Goal: Transaction & Acquisition: Book appointment/travel/reservation

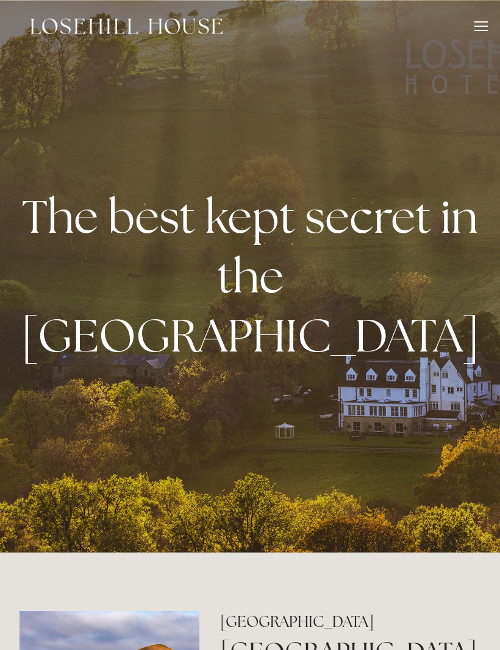
click at [482, 23] on div at bounding box center [480, 27] width 13 height 13
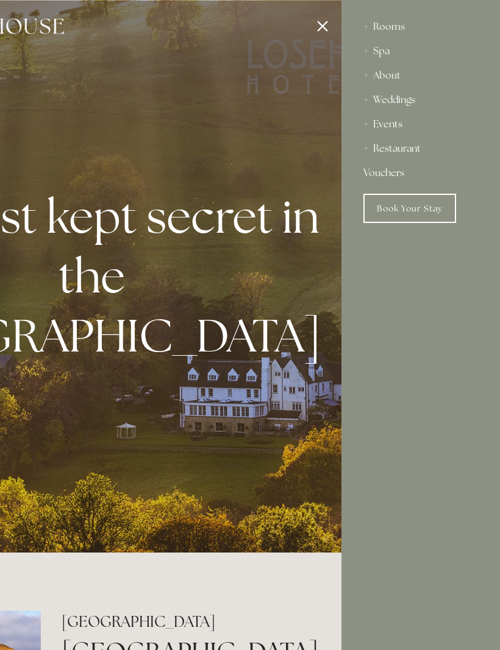
click at [409, 152] on div "Restaurant" at bounding box center [420, 148] width 115 height 24
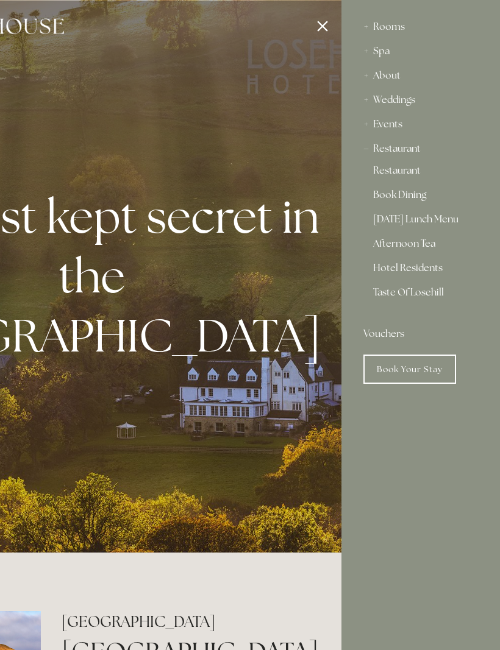
click at [414, 172] on link "Restaurant" at bounding box center [420, 173] width 95 height 15
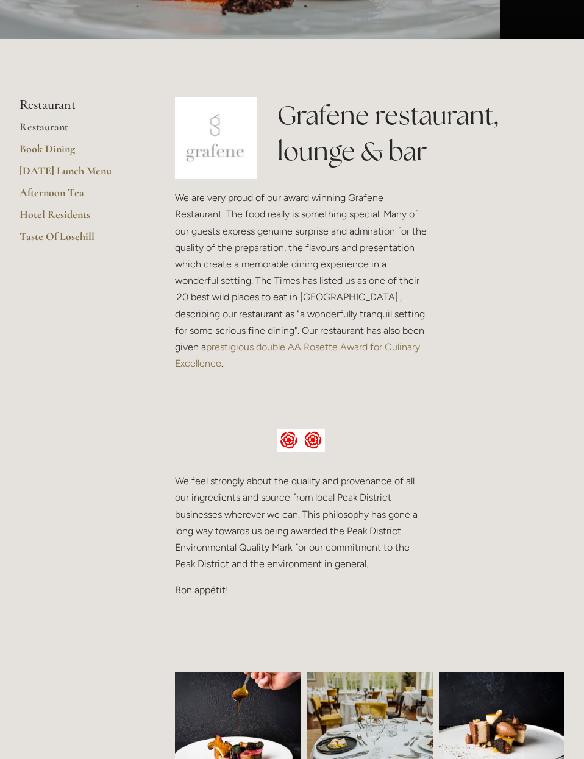
scroll to position [214, 0]
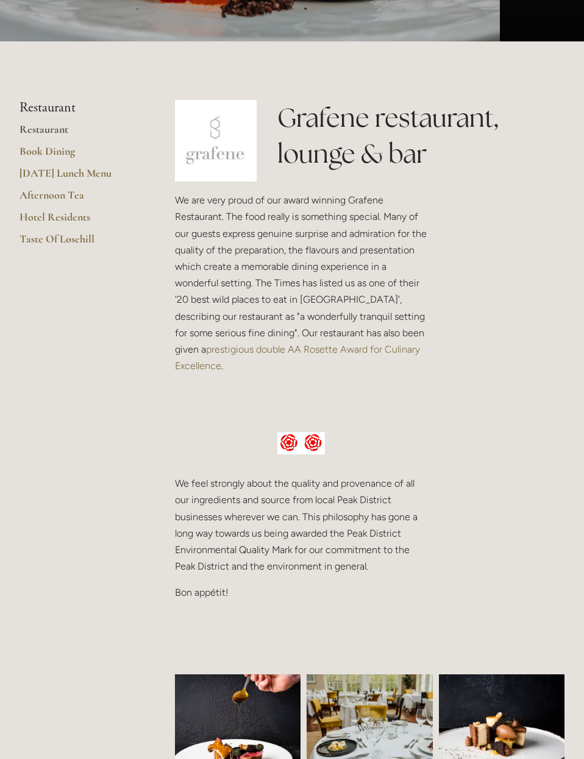
click at [24, 135] on link "Restaurant" at bounding box center [77, 133] width 116 height 22
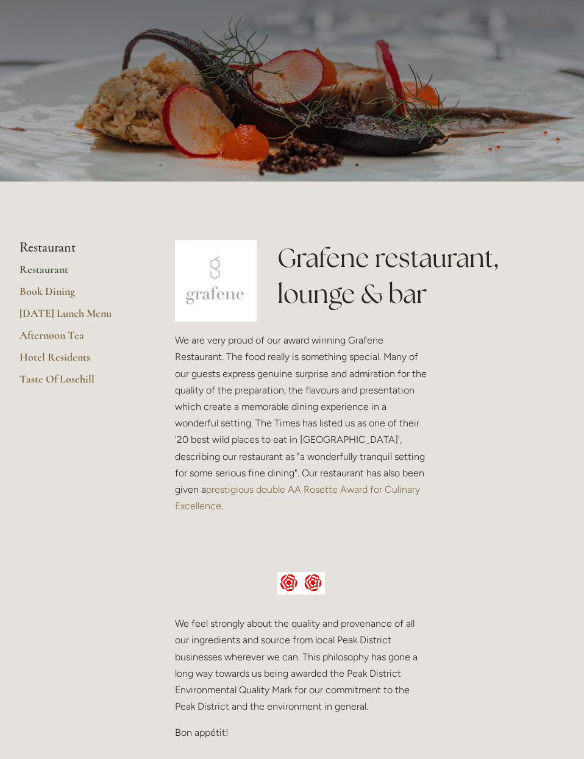
scroll to position [74, 0]
click at [58, 268] on link "Restaurant" at bounding box center [77, 274] width 116 height 22
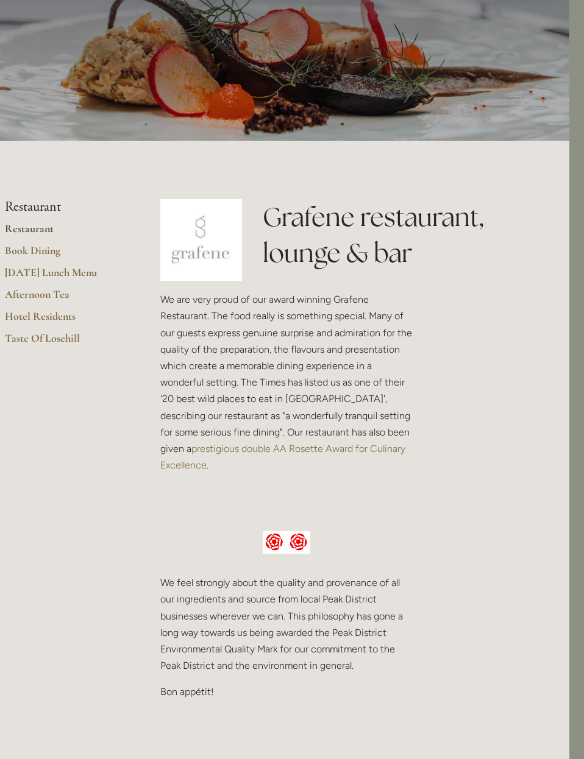
scroll to position [116, 15]
click at [63, 252] on link "Book Dining" at bounding box center [63, 254] width 116 height 22
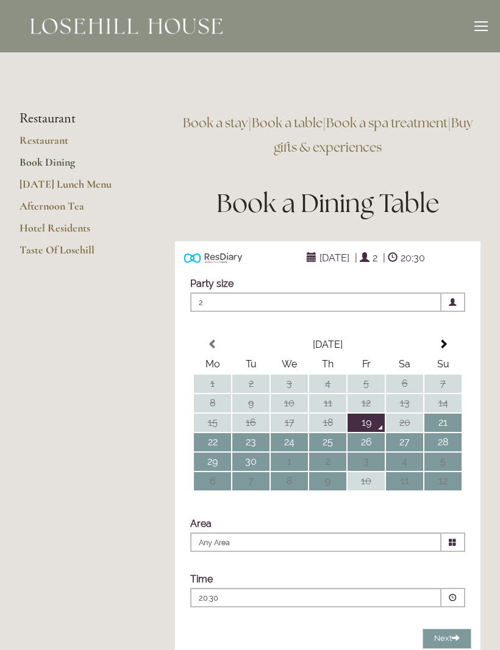
click at [203, 570] on div "Time Please pick a time 20:30 Combined Shape Join Standby List Dinner 20:30 Com…" at bounding box center [327, 590] width 287 height 46
click at [252, 443] on td "23" at bounding box center [250, 442] width 37 height 18
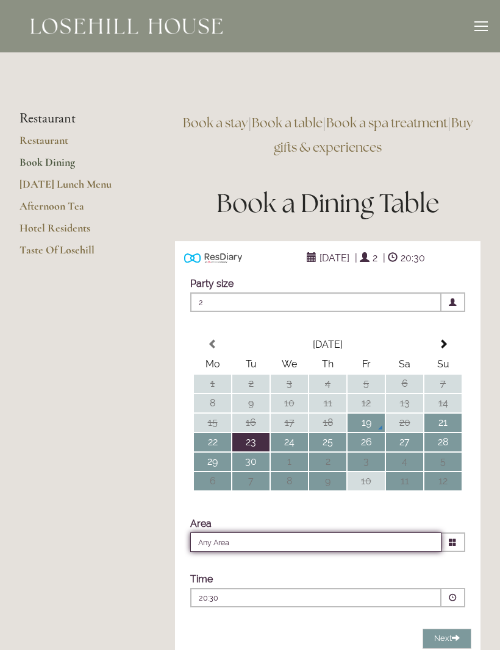
click at [369, 543] on input "Any Area" at bounding box center [315, 541] width 251 height 19
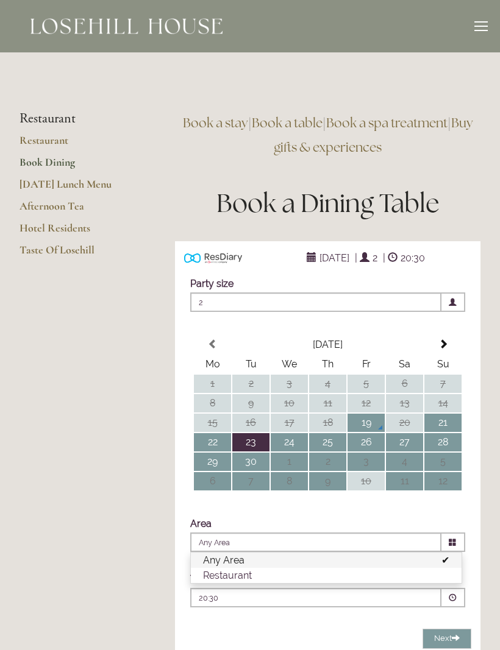
click at [344, 572] on li "Restaurant" at bounding box center [326, 575] width 270 height 15
type input "Restaurant"
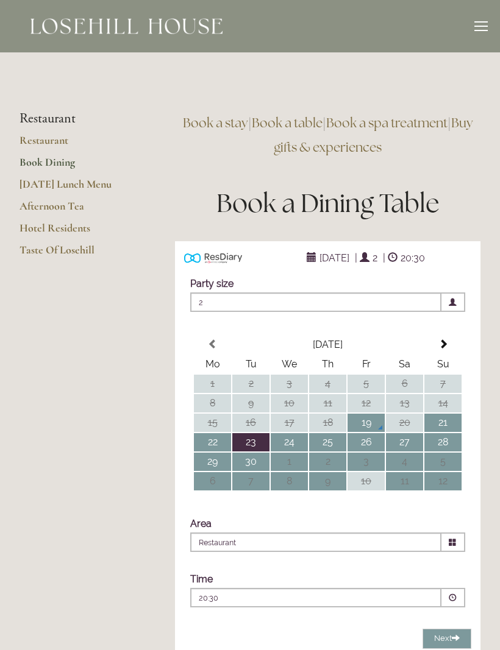
click at [339, 595] on p "20:30" at bounding box center [286, 598] width 175 height 11
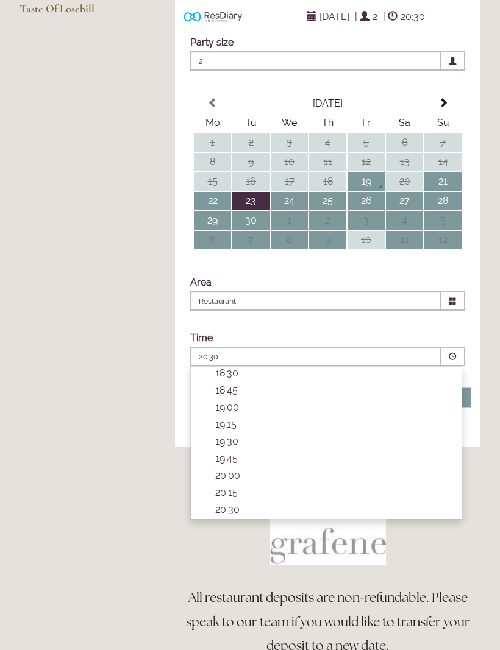
scroll to position [456, 0]
click at [233, 432] on li "19:15 Combined Shape Join Standby List" at bounding box center [326, 425] width 270 height 17
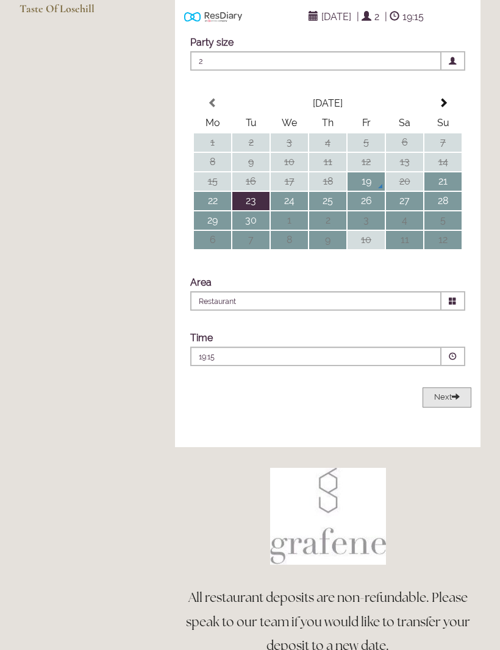
click at [445, 401] on span "Next" at bounding box center [447, 396] width 26 height 9
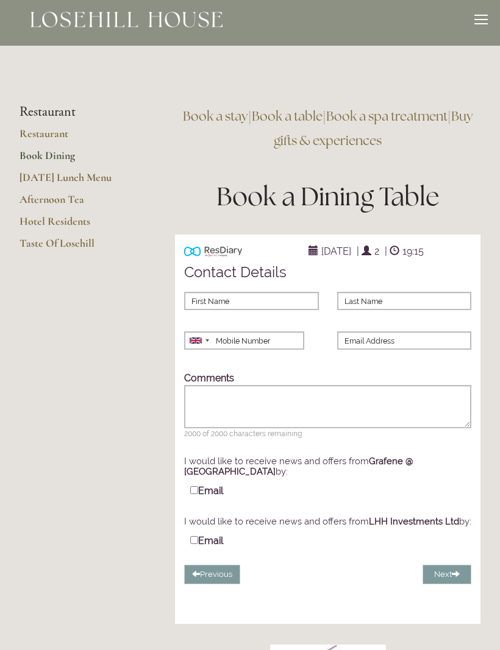
scroll to position [0, 0]
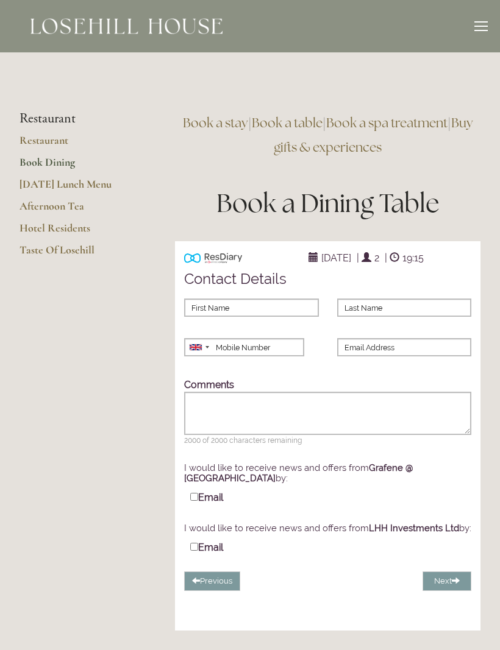
click at [116, 275] on main "Restaurant Restaurant Book Dining Sunday Lunch Menu Afternoon Tea Hotel Residen…" at bounding box center [250, 524] width 500 height 944
click at [83, 249] on link "Taste Of Losehill" at bounding box center [77, 254] width 116 height 22
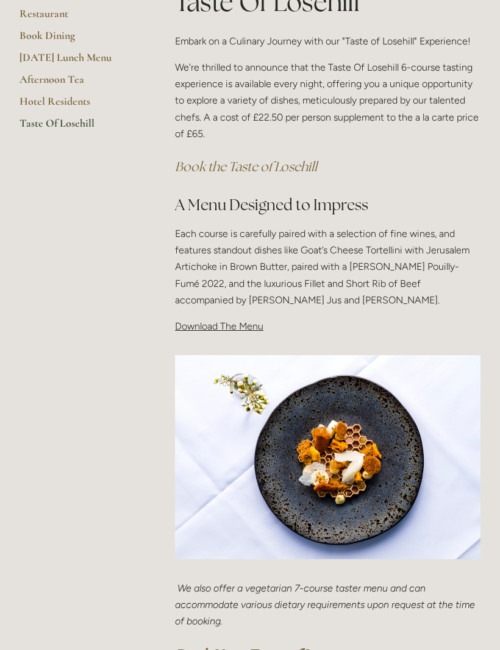
scroll to position [256, 0]
click at [247, 330] on span "Download The Menu" at bounding box center [219, 327] width 88 height 12
click at [214, 333] on div "Taste Of Losehill Embark on a Culinary Journey with our "Taste of Losehill" Exp…" at bounding box center [327, 165] width 326 height 361
click at [218, 321] on span "Download The Menu" at bounding box center [219, 327] width 88 height 12
click at [196, 327] on span "Download The Menu" at bounding box center [219, 327] width 88 height 12
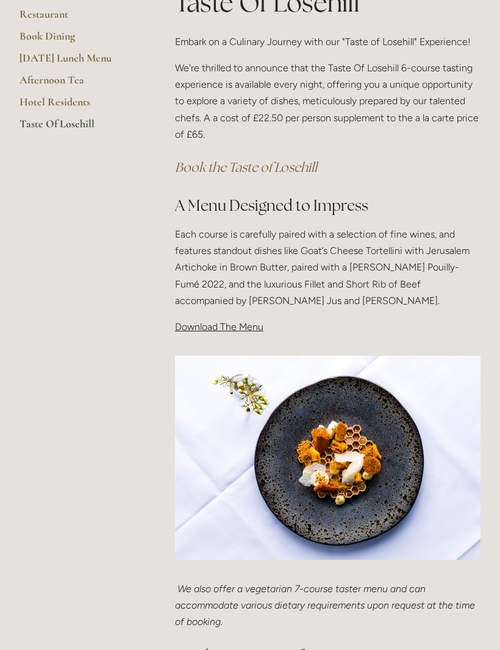
click at [203, 327] on span "Download The Menu" at bounding box center [219, 327] width 88 height 12
click at [206, 338] on div "Taste Of Losehill Embark on a Culinary Journey with our "Taste of Losehill" Exp…" at bounding box center [327, 165] width 326 height 361
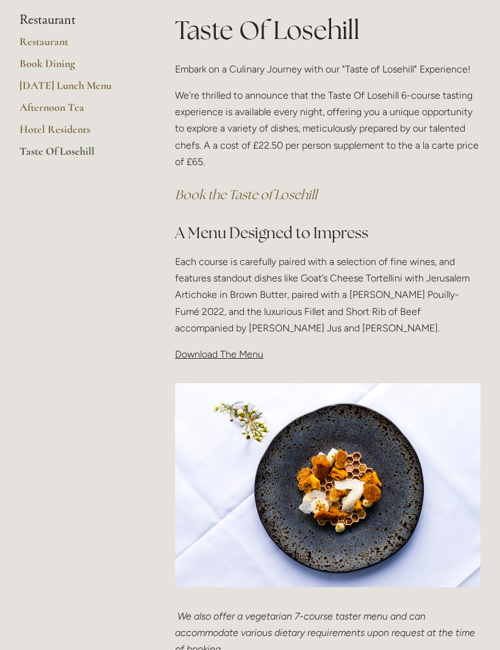
click at [256, 352] on span "Download The Menu" at bounding box center [219, 354] width 88 height 12
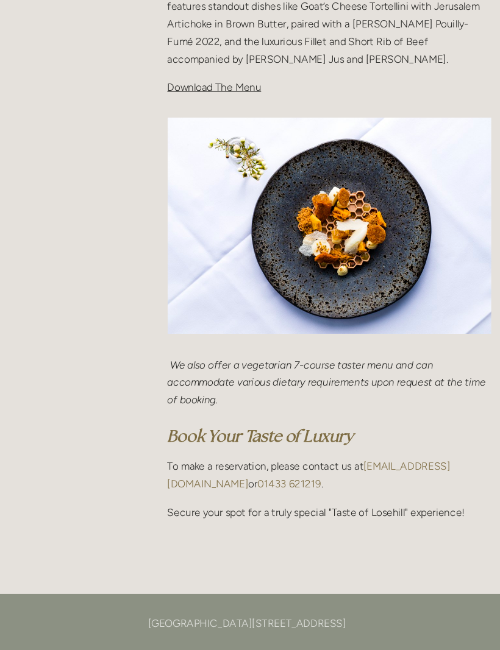
scroll to position [501, 0]
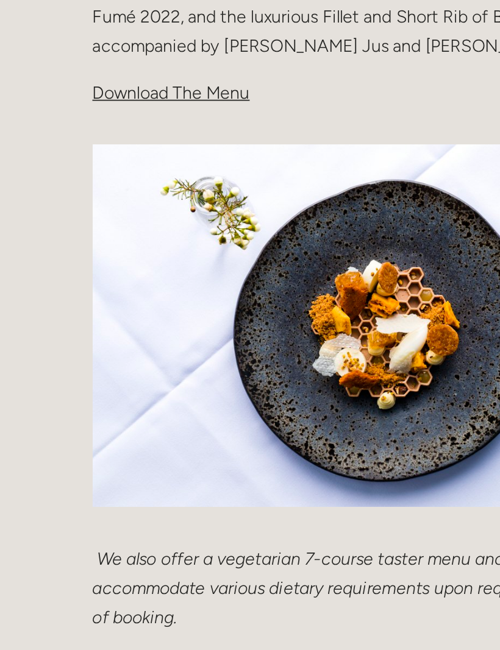
click at [175, 77] on span "Download The Menu" at bounding box center [219, 83] width 88 height 12
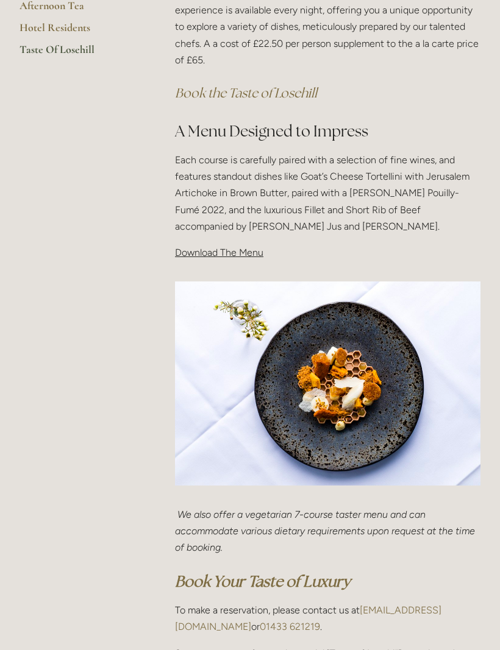
scroll to position [303, 0]
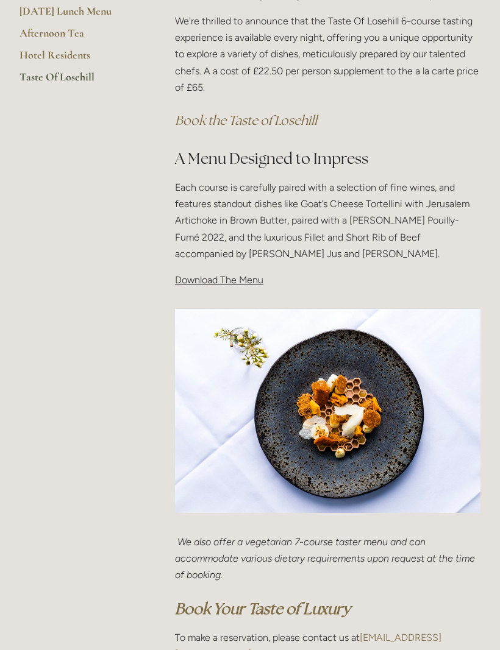
click at [231, 276] on span "Download The Menu" at bounding box center [219, 280] width 88 height 12
click at [219, 282] on span "Download The Menu" at bounding box center [219, 280] width 88 height 12
click at [218, 283] on p "Download The Menu" at bounding box center [327, 280] width 305 height 16
click at [211, 286] on div "Taste Of Losehill Embark on a Culinary Journey with our "Taste of Losehill" Exp…" at bounding box center [327, 118] width 326 height 361
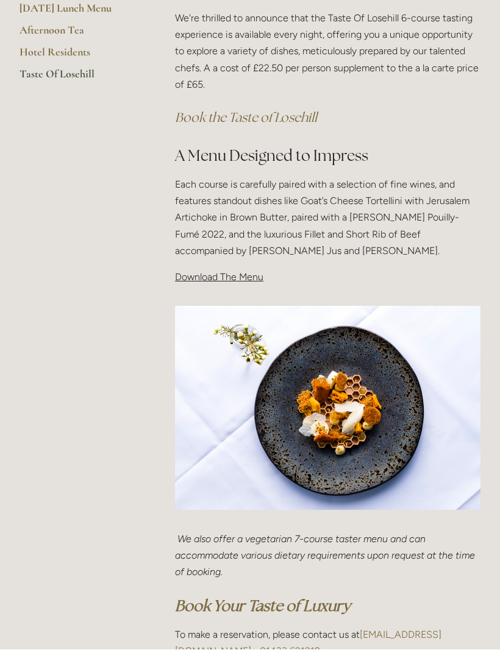
scroll to position [306, 0]
click at [213, 275] on span "Download The Menu" at bounding box center [219, 277] width 88 height 12
click at [216, 276] on span "Download The Menu" at bounding box center [219, 277] width 88 height 12
click at [220, 274] on span "Download The Menu" at bounding box center [219, 277] width 88 height 12
click at [218, 278] on span "Download The Menu" at bounding box center [219, 277] width 88 height 12
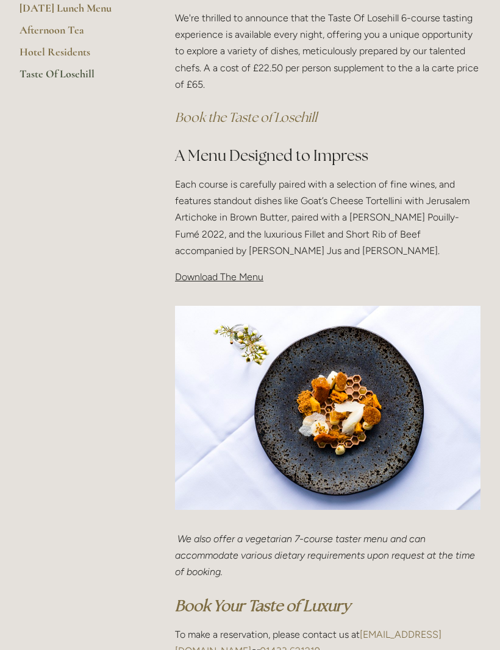
click at [222, 273] on span "Download The Menu" at bounding box center [219, 277] width 88 height 12
click at [240, 271] on span "Download The Menu" at bounding box center [219, 277] width 88 height 12
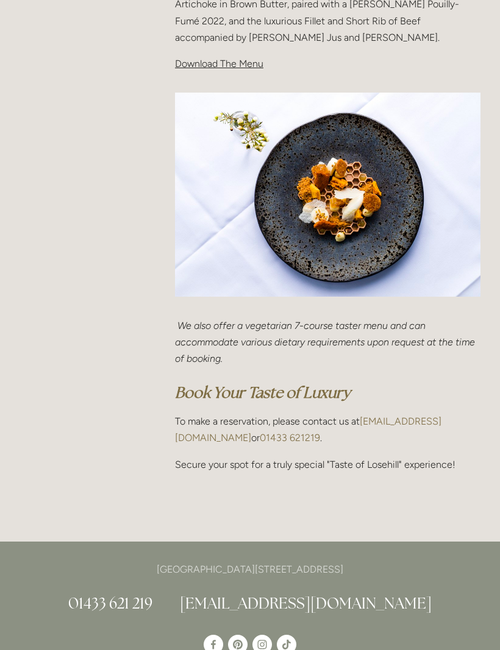
scroll to position [520, 0]
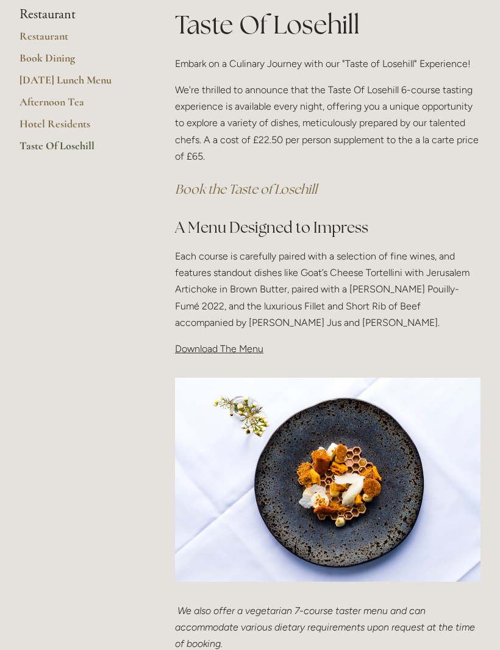
scroll to position [233, 0]
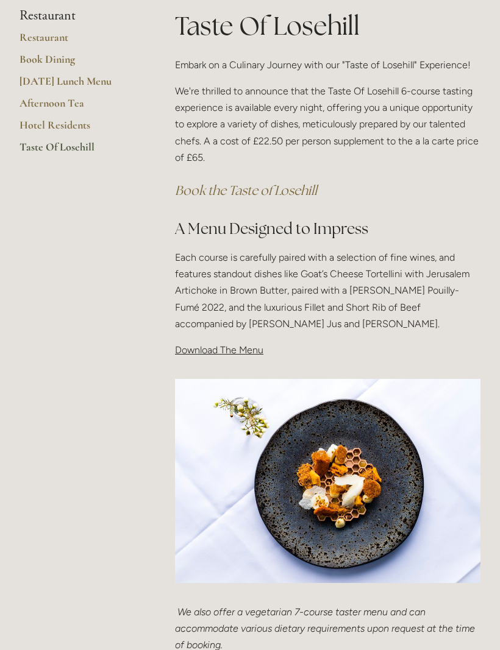
click at [42, 65] on link "Book Dining" at bounding box center [77, 63] width 116 height 22
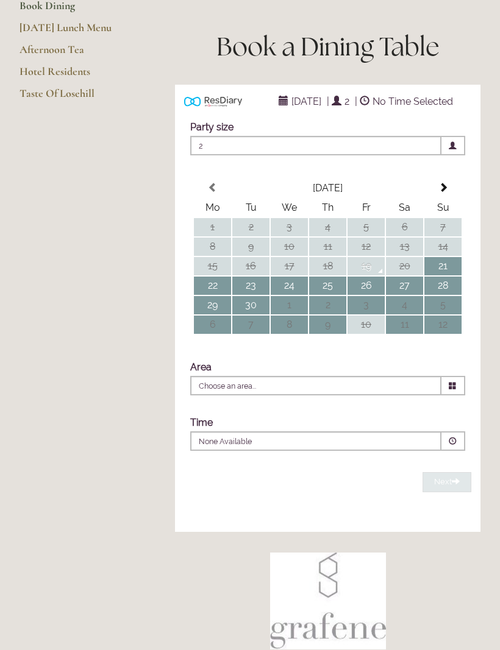
scroll to position [155, 0]
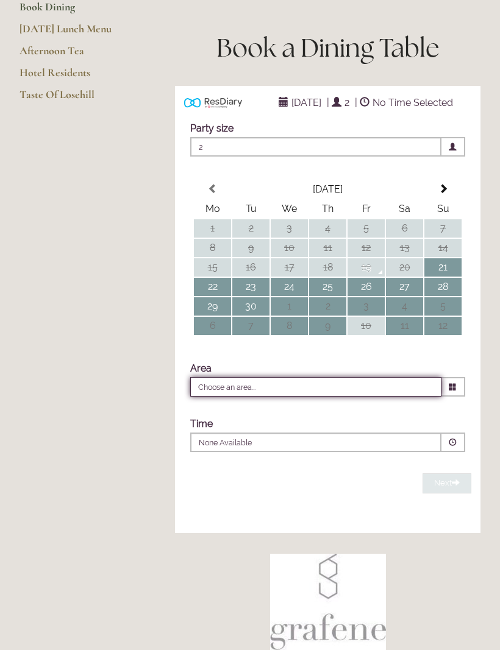
click at [383, 392] on input "Choose an area..." at bounding box center [315, 386] width 251 height 19
click at [391, 397] on input "Choose an area..." at bounding box center [315, 386] width 251 height 19
click at [252, 296] on td "23" at bounding box center [250, 287] width 37 height 18
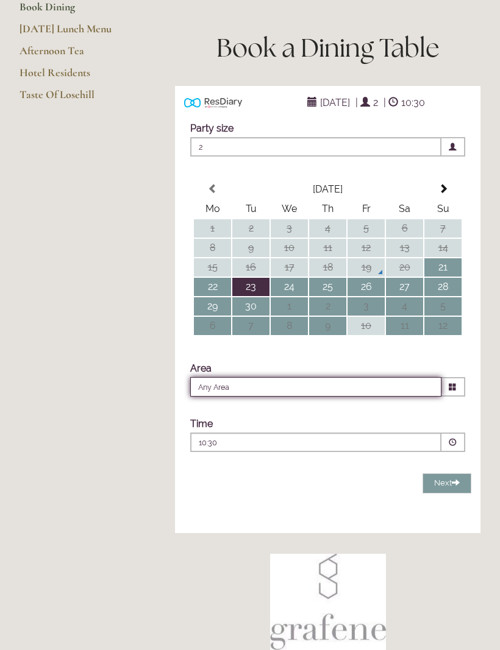
click at [338, 384] on input "Any Area" at bounding box center [315, 386] width 251 height 19
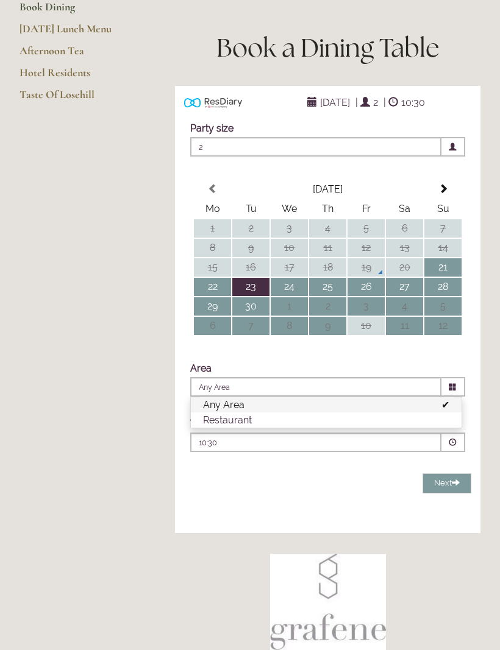
click at [336, 417] on li "Restaurant" at bounding box center [326, 419] width 270 height 15
type input "Restaurant"
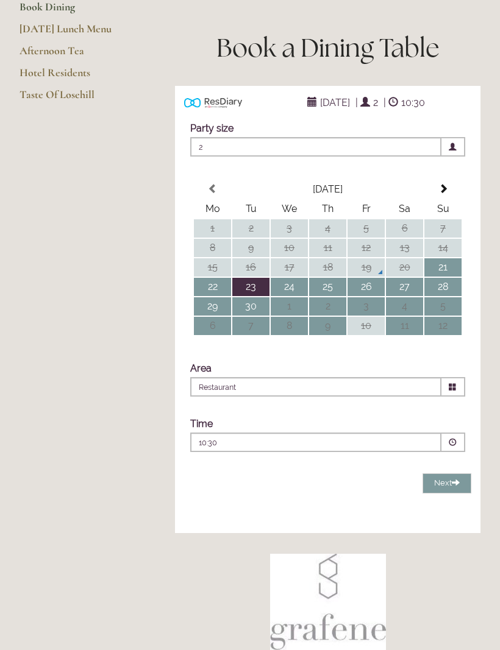
click at [319, 442] on p "10:30" at bounding box center [286, 442] width 175 height 11
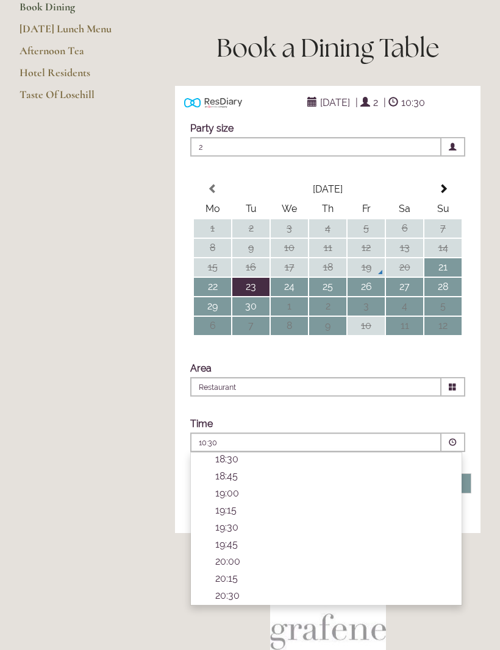
scroll to position [461, 0]
click at [236, 511] on p "19:15" at bounding box center [332, 510] width 234 height 12
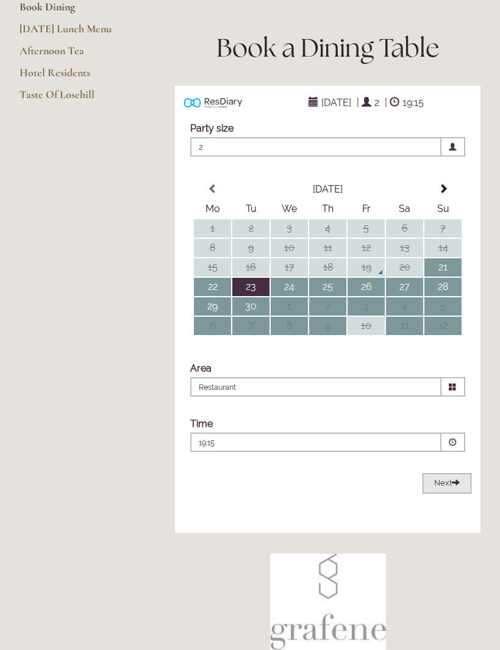
click at [447, 479] on span "Next" at bounding box center [447, 482] width 26 height 9
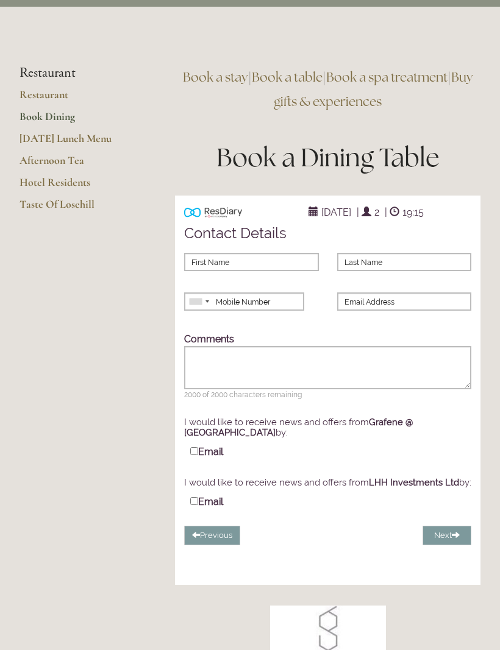
scroll to position [0, 0]
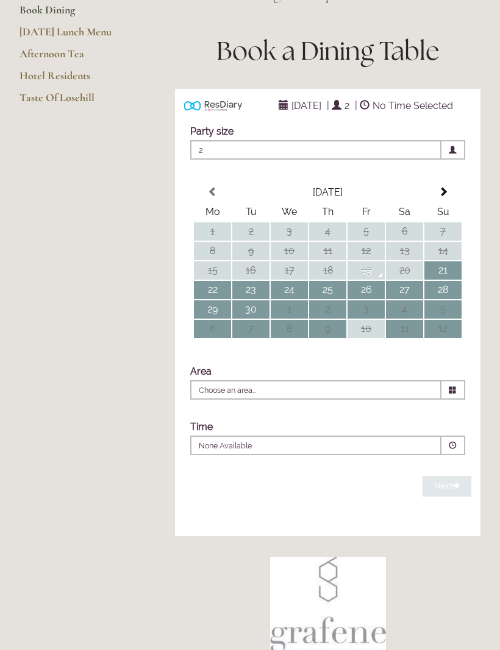
scroll to position [152, 0]
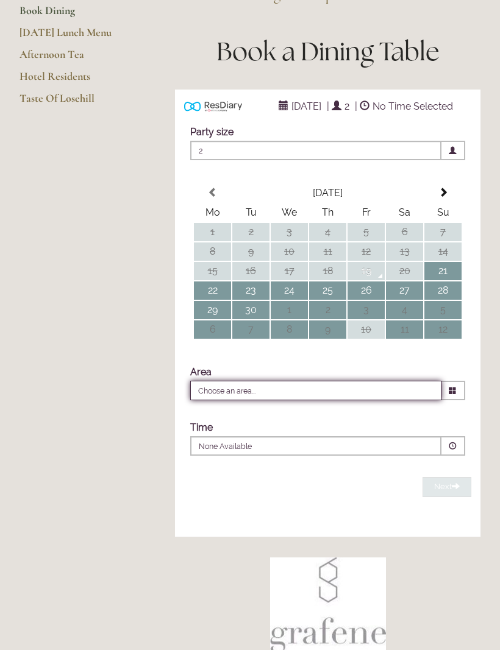
click at [379, 400] on input "Choose an area..." at bounding box center [315, 390] width 251 height 19
click at [373, 400] on input "Choose an area..." at bounding box center [315, 390] width 251 height 19
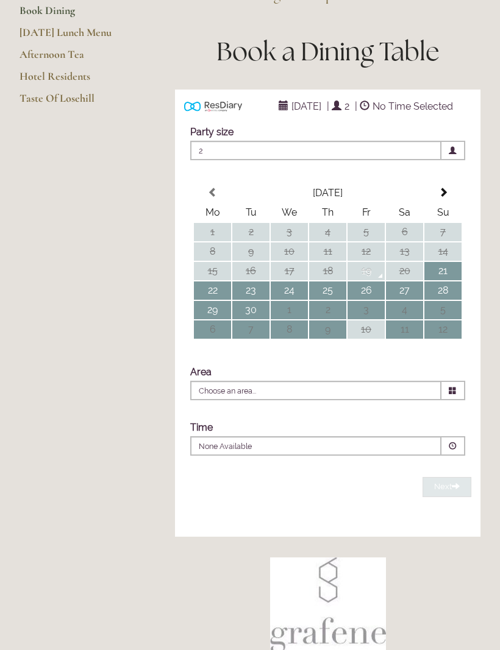
click at [372, 390] on div "Area Choose an area..." at bounding box center [327, 383] width 287 height 46
click at [253, 299] on td "23" at bounding box center [250, 290] width 37 height 18
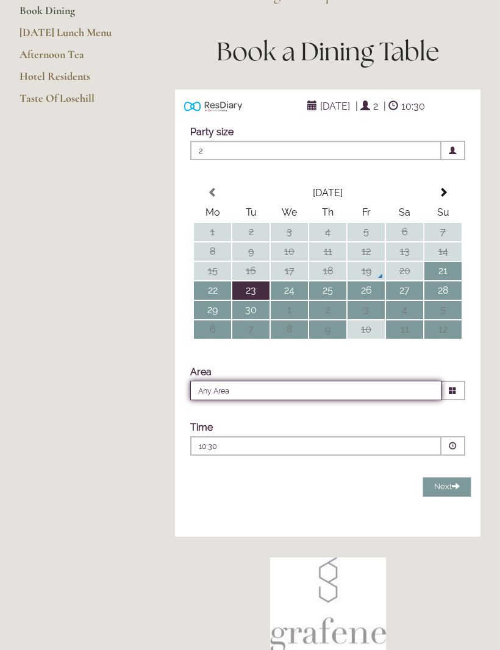
click at [320, 392] on input "Any Area" at bounding box center [315, 390] width 251 height 19
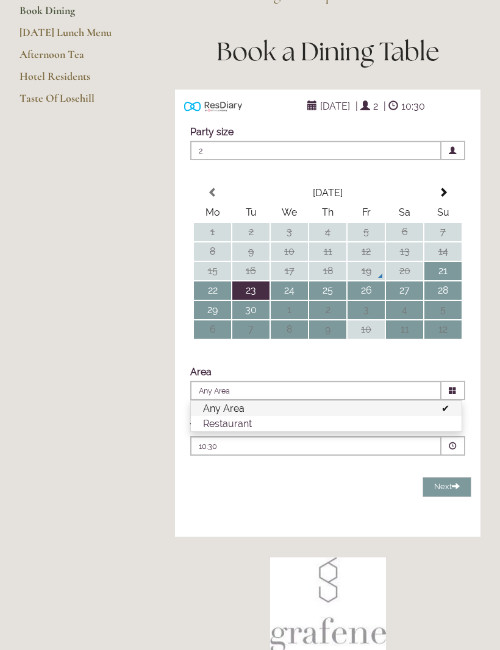
click at [309, 427] on li "Restaurant" at bounding box center [326, 423] width 270 height 15
type input "Restaurant"
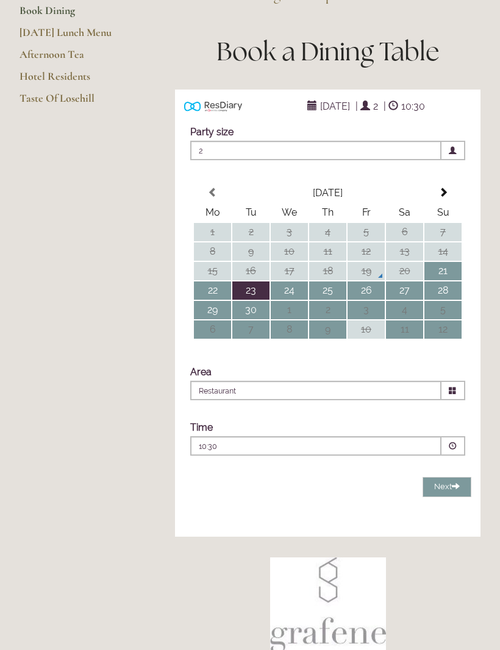
click at [316, 449] on p "10:30" at bounding box center [286, 446] width 175 height 11
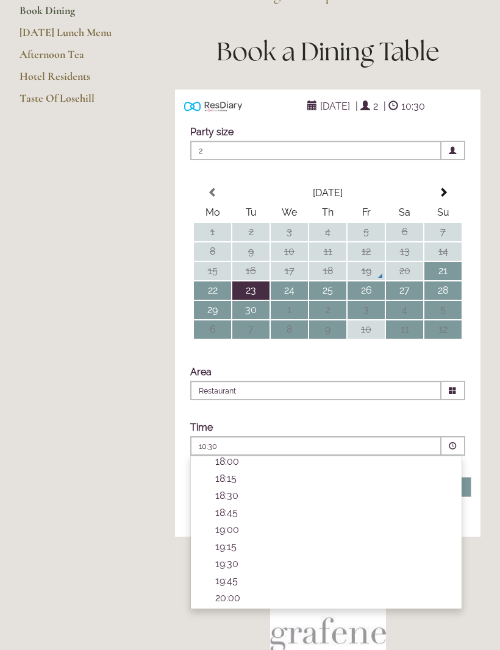
scroll to position [411, 0]
click at [247, 548] on p "19:15" at bounding box center [332, 542] width 234 height 12
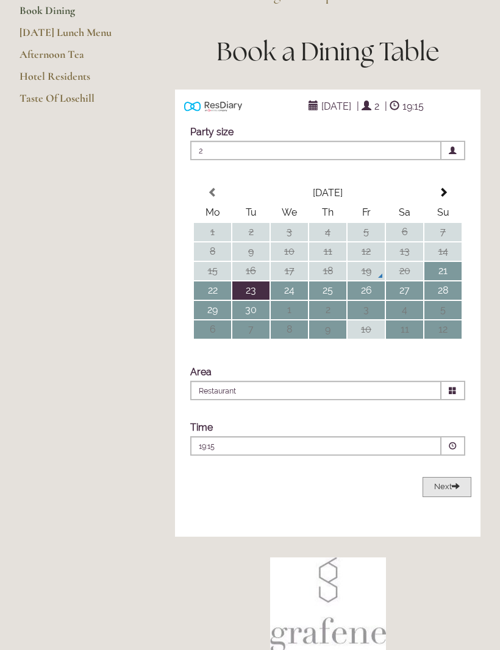
click at [443, 486] on span "Next" at bounding box center [447, 486] width 26 height 9
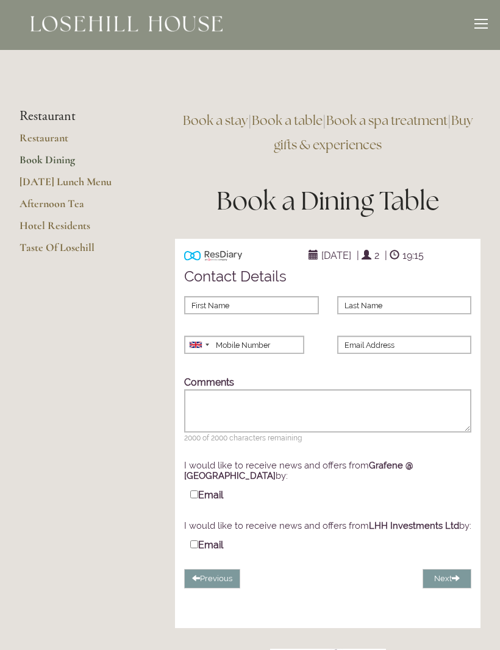
scroll to position [0, 0]
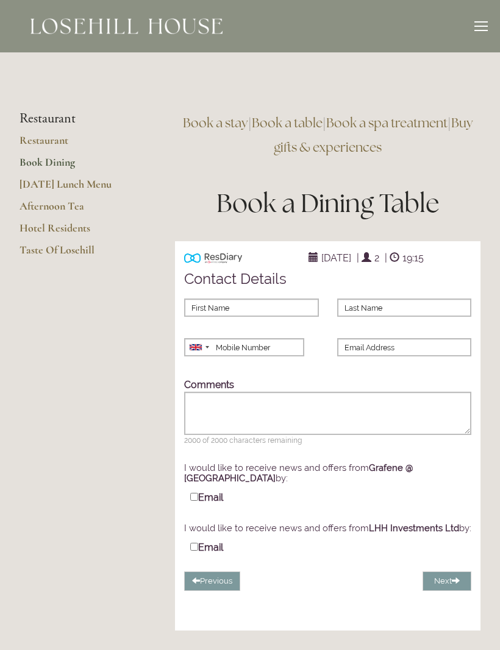
click at [70, 227] on link "Hotel Residents" at bounding box center [77, 232] width 116 height 22
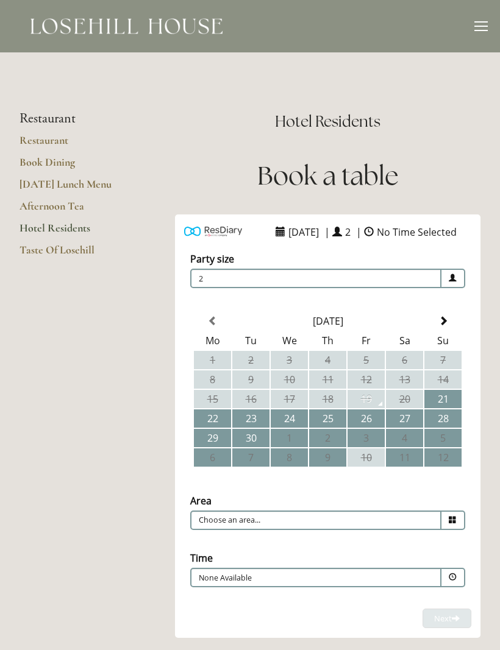
click at [80, 249] on link "Taste Of Losehill" at bounding box center [77, 254] width 116 height 22
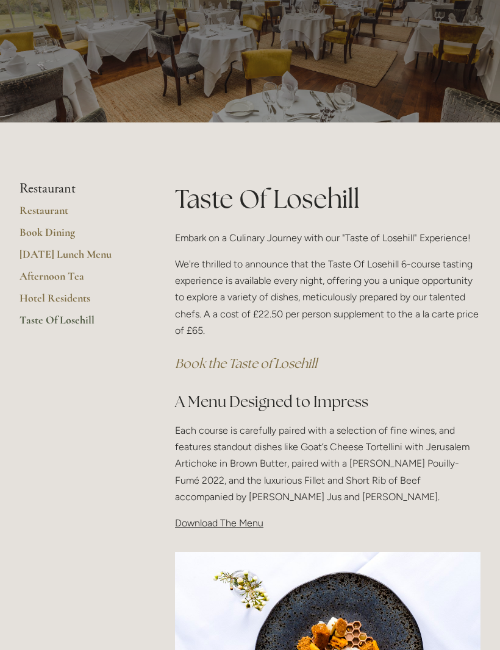
scroll to position [61, 0]
click at [236, 362] on em "Book the Taste of Losehill" at bounding box center [246, 363] width 142 height 16
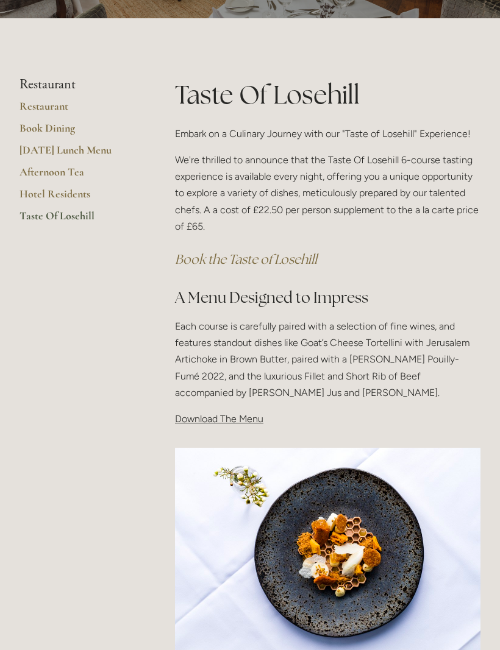
scroll to position [0, 0]
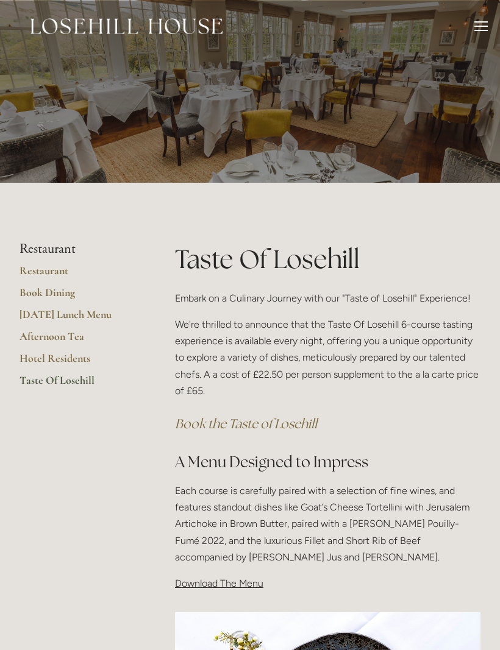
click at [486, 29] on div at bounding box center [480, 27] width 13 height 13
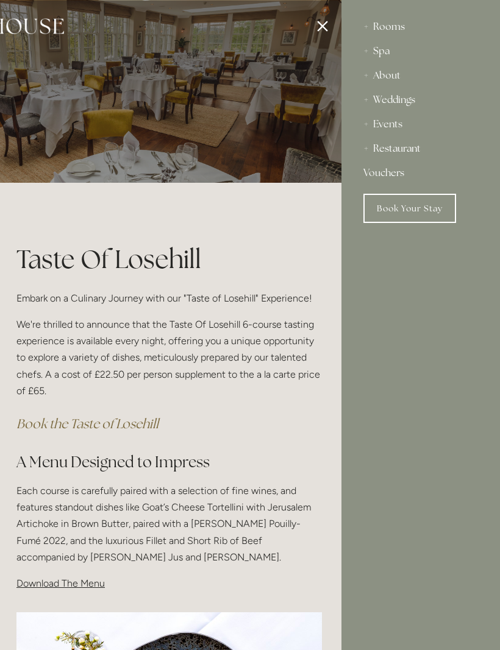
click at [337, 396] on div at bounding box center [92, 325] width 500 height 650
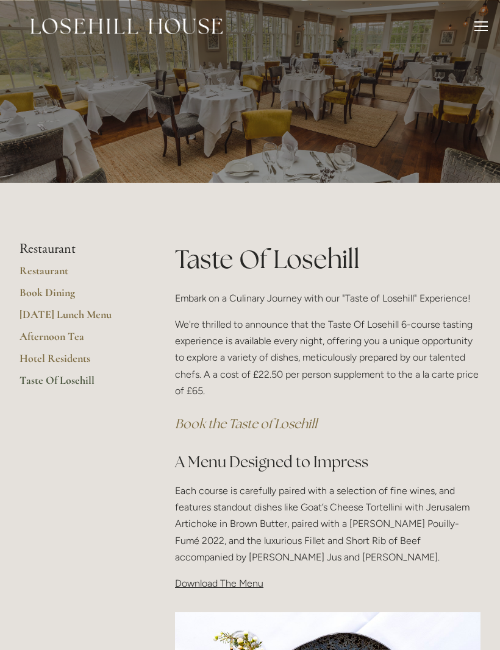
click at [482, 28] on div at bounding box center [480, 27] width 13 height 13
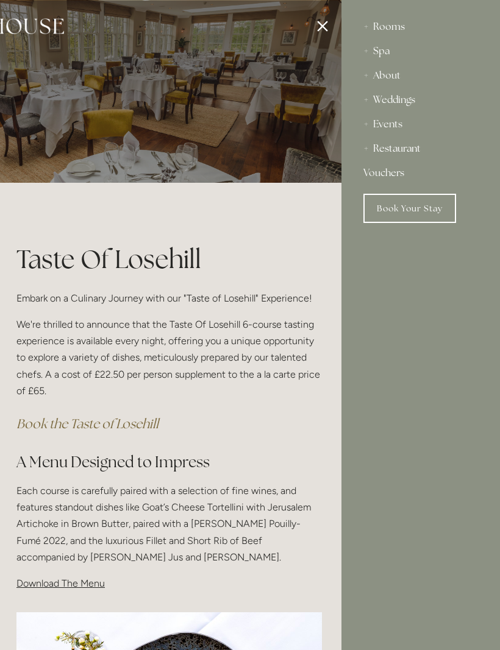
click at [417, 147] on div "Restaurant" at bounding box center [420, 148] width 115 height 24
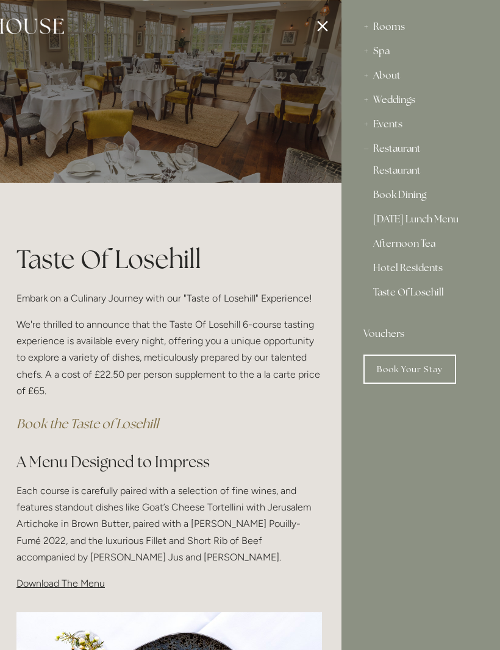
click at [412, 370] on link "Book Your Stay" at bounding box center [409, 369] width 93 height 29
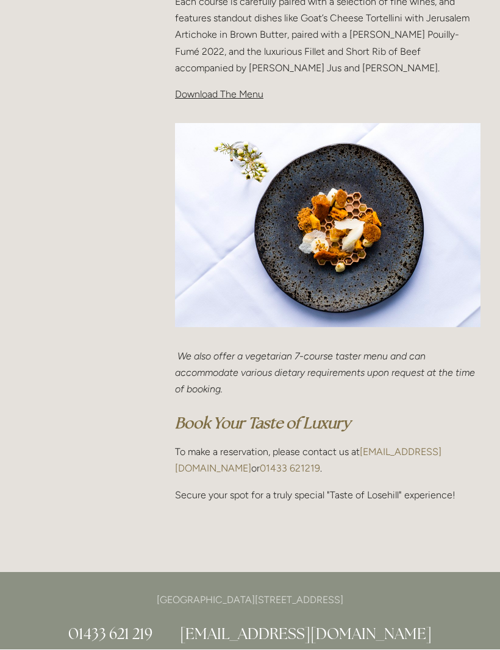
scroll to position [489, 0]
click at [222, 86] on p "Download The Menu" at bounding box center [327, 94] width 305 height 16
click at [217, 86] on p "Download The Menu" at bounding box center [327, 94] width 305 height 16
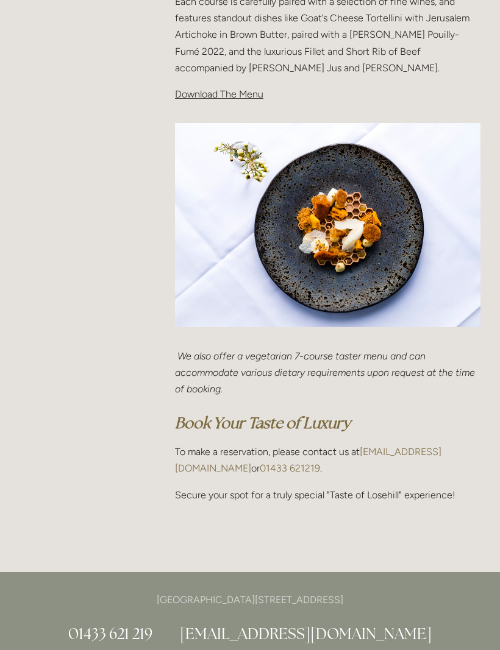
click at [252, 58] on p "Each course is carefully paired with a selection of fine wines, and features st…" at bounding box center [327, 34] width 305 height 83
click at [219, 63] on p "Each course is carefully paired with a selection of fine wines, and features st…" at bounding box center [327, 34] width 305 height 83
click at [219, 86] on p "Download The Menu" at bounding box center [327, 94] width 305 height 16
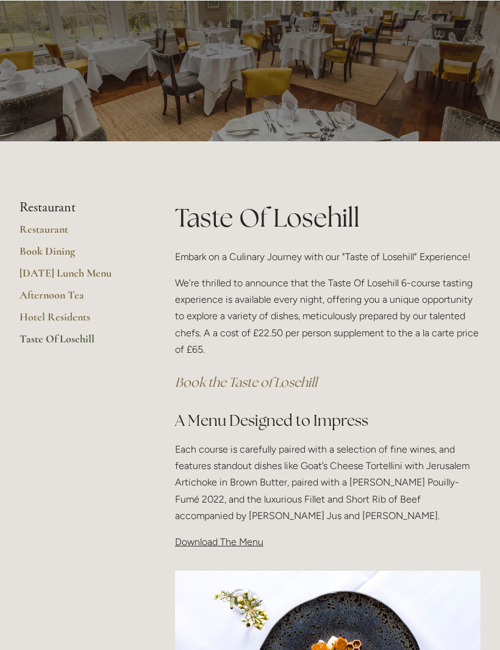
scroll to position [41, 0]
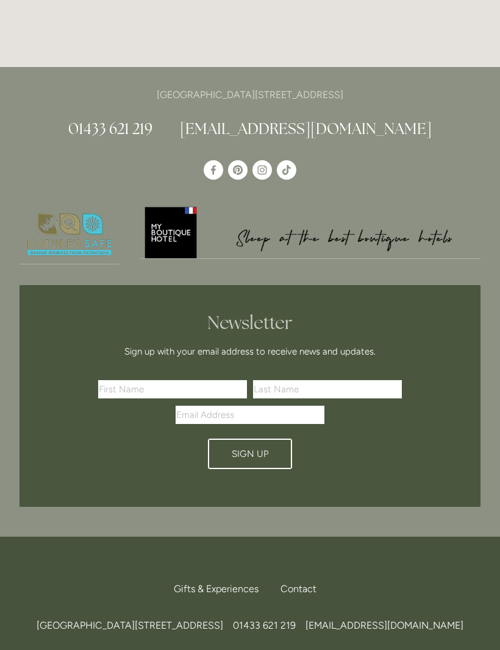
click at [372, 322] on h2 "Newsletter" at bounding box center [250, 323] width 346 height 22
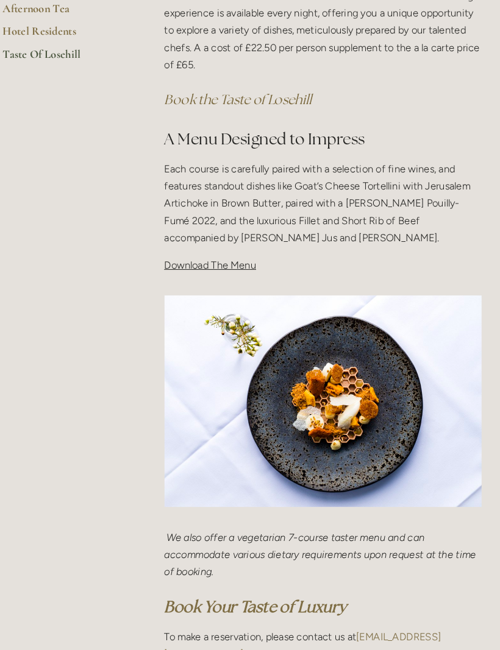
scroll to position [331, 0]
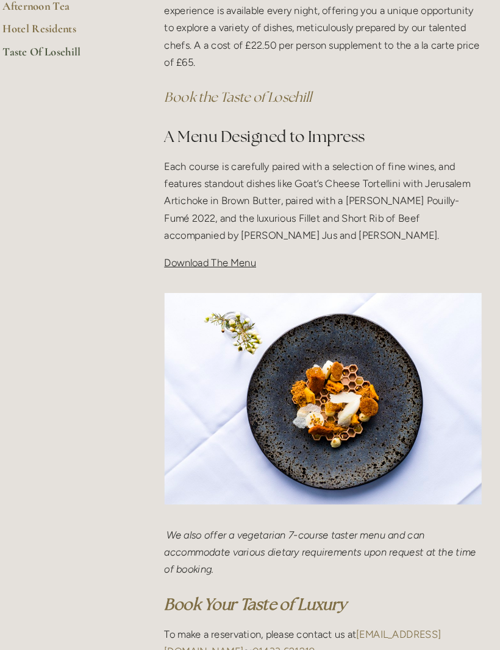
click at [176, 247] on span "Download The Menu" at bounding box center [219, 253] width 88 height 12
click at [175, 249] on span "Download The Menu" at bounding box center [219, 253] width 88 height 12
click at [175, 247] on span "Download The Menu" at bounding box center [219, 253] width 88 height 12
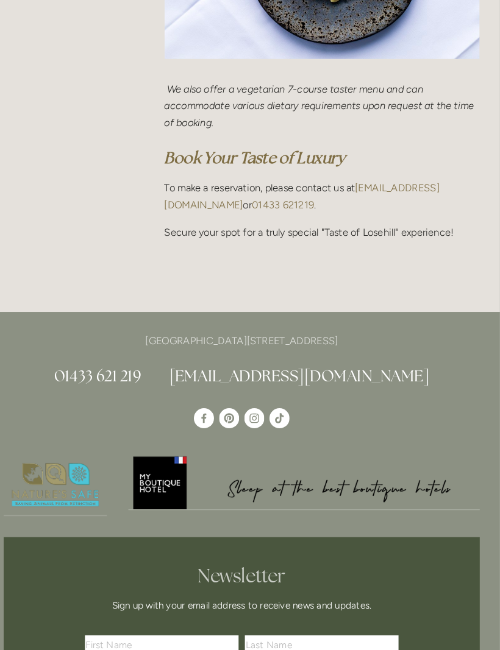
scroll to position [778, 0]
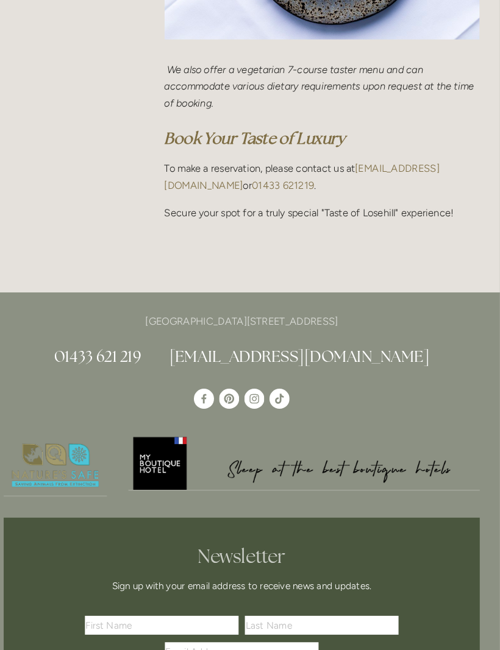
click at [426, 157] on link "[EMAIL_ADDRESS][DOMAIN_NAME]" at bounding box center [308, 171] width 266 height 28
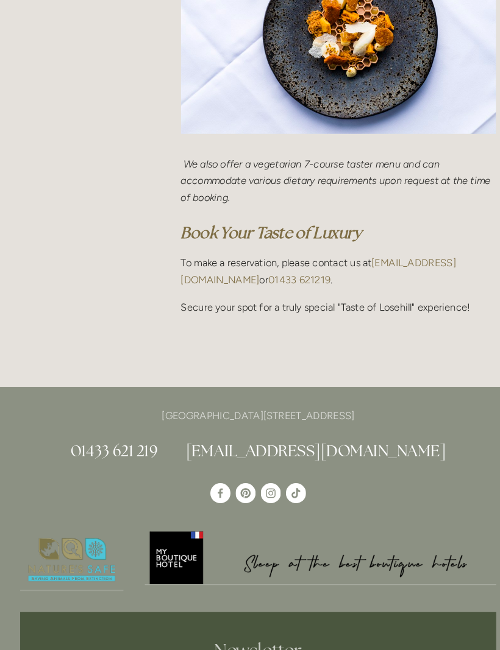
scroll to position [624, 0]
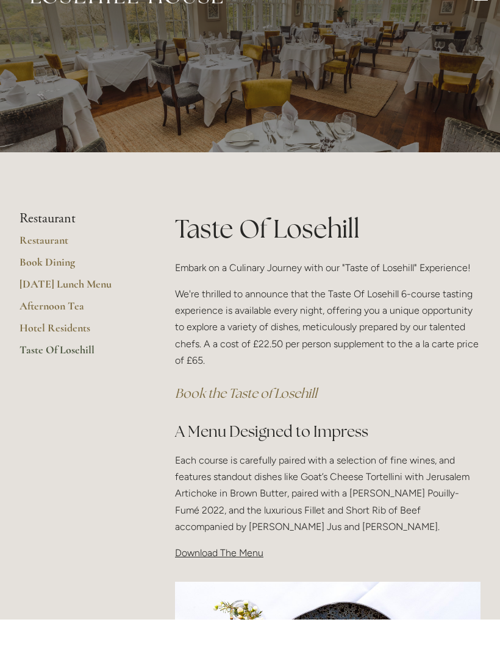
scroll to position [30, 0]
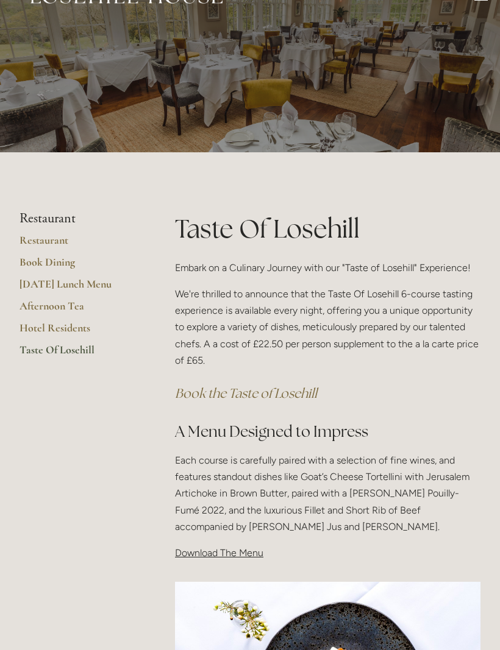
click at [10, 261] on main "Restaurant Restaurant Book Dining Sunday Lunch Menu Afternoon Tea Hotel Residen…" at bounding box center [250, 591] width 500 height 878
click at [19, 239] on link "Restaurant" at bounding box center [77, 244] width 116 height 22
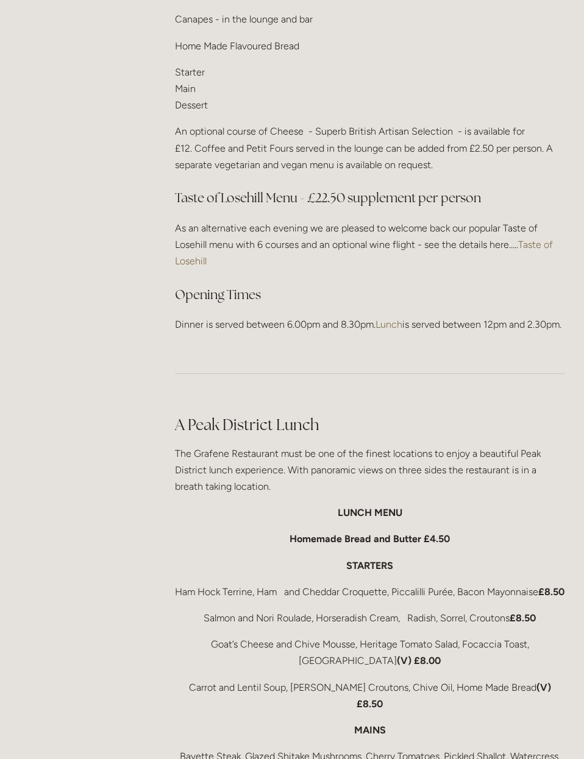
scroll to position [1560, 0]
click at [175, 255] on link "Taste of Losehill" at bounding box center [365, 252] width 380 height 28
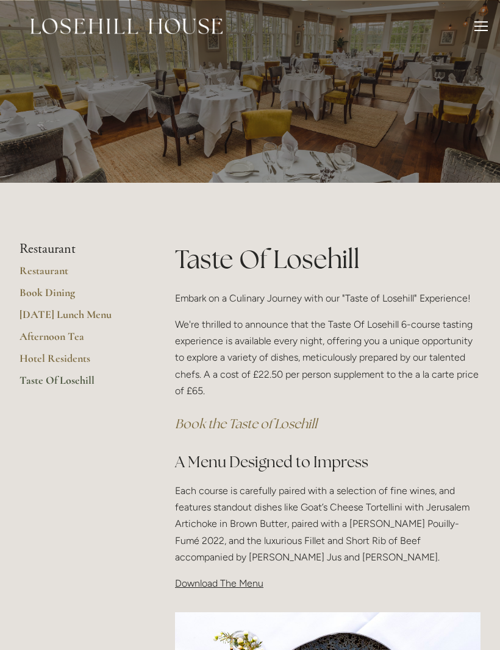
click at [96, 107] on div at bounding box center [250, 91] width 500 height 183
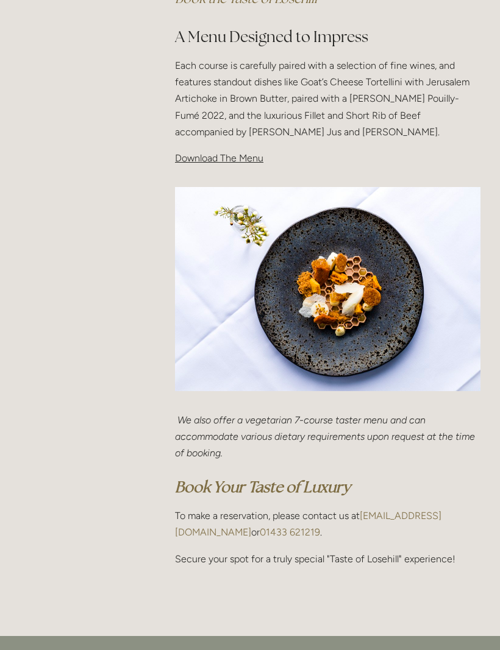
scroll to position [426, 0]
click at [329, 486] on em "Book Your Taste of Luxury" at bounding box center [262, 485] width 175 height 19
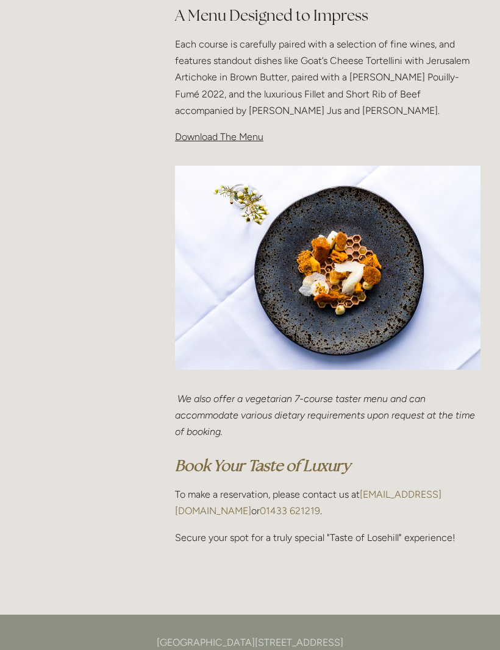
click at [246, 131] on span "Download The Menu" at bounding box center [219, 137] width 88 height 12
click at [235, 141] on p "Download The Menu" at bounding box center [327, 137] width 305 height 16
click at [323, 643] on p "[GEOGRAPHIC_DATA][STREET_ADDRESS]" at bounding box center [249, 642] width 461 height 16
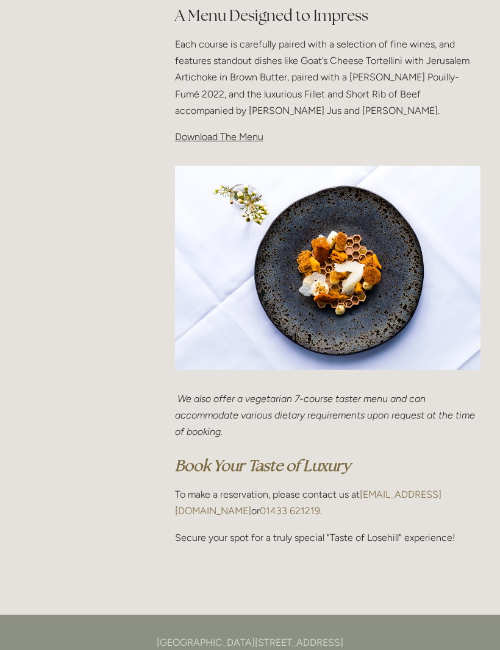
click at [257, 645] on p "[GEOGRAPHIC_DATA][STREET_ADDRESS]" at bounding box center [249, 642] width 461 height 16
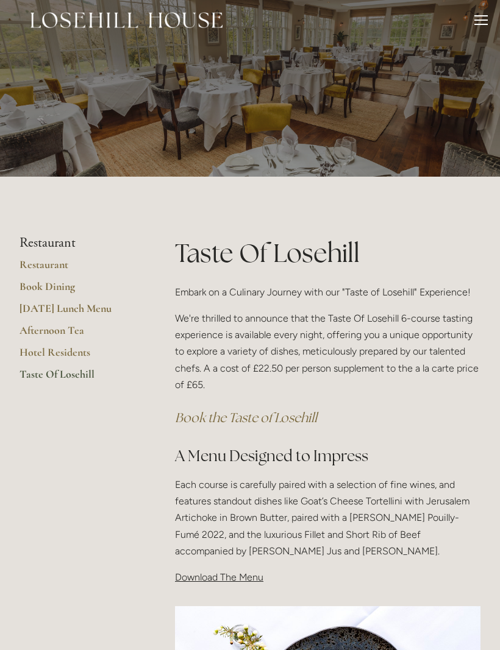
scroll to position [0, 0]
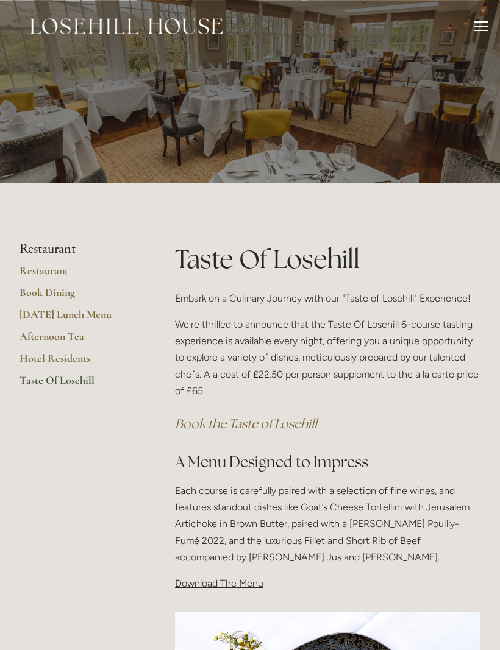
click at [100, 319] on link "[DATE] Lunch Menu" at bounding box center [77, 319] width 116 height 22
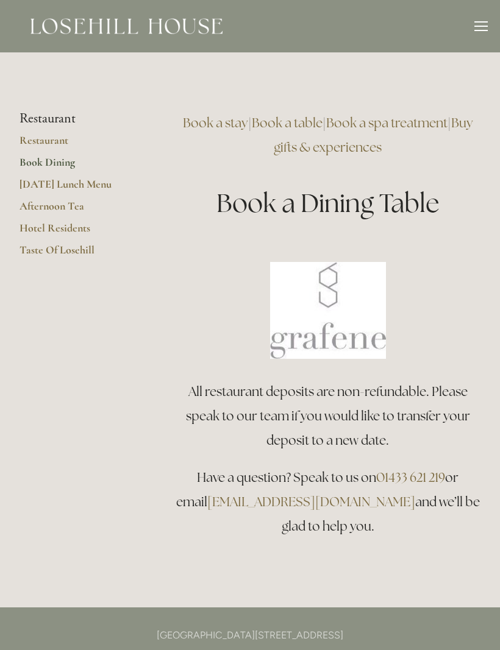
scroll to position [69, 0]
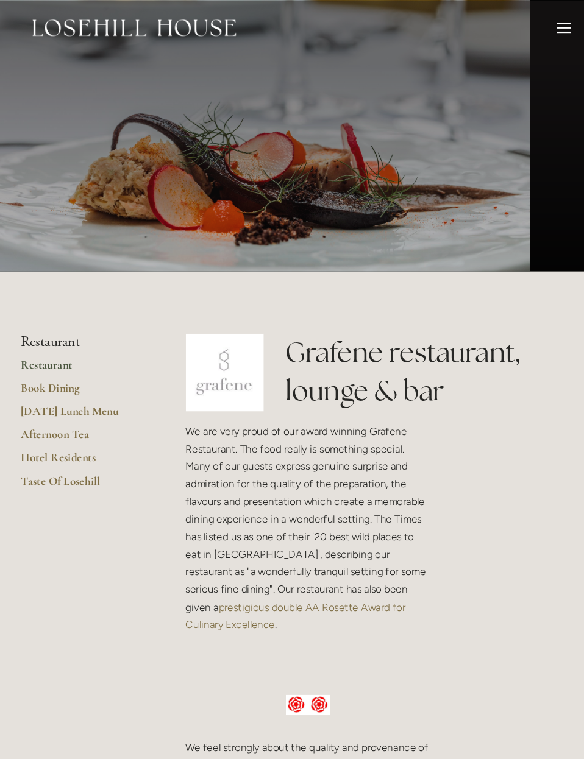
scroll to position [171, 34]
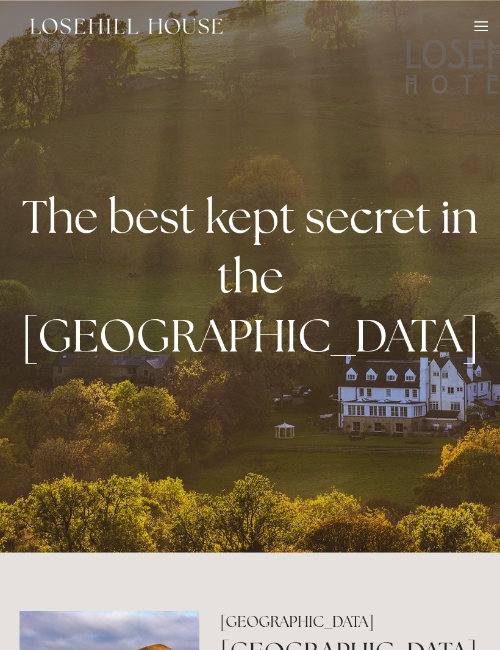
scroll to position [69, 0]
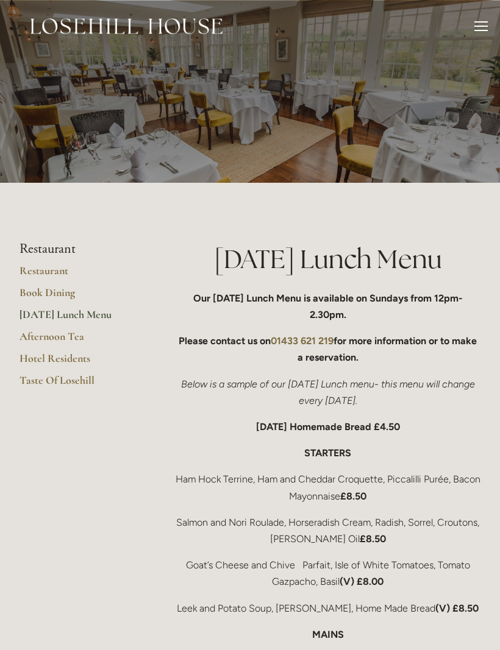
scroll to position [0, -4]
click at [65, 278] on link "Restaurant" at bounding box center [77, 275] width 116 height 22
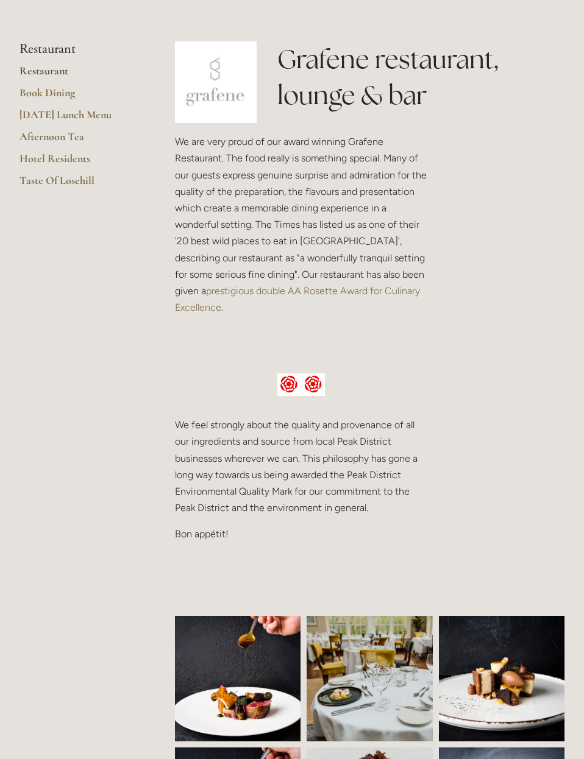
scroll to position [274, 0]
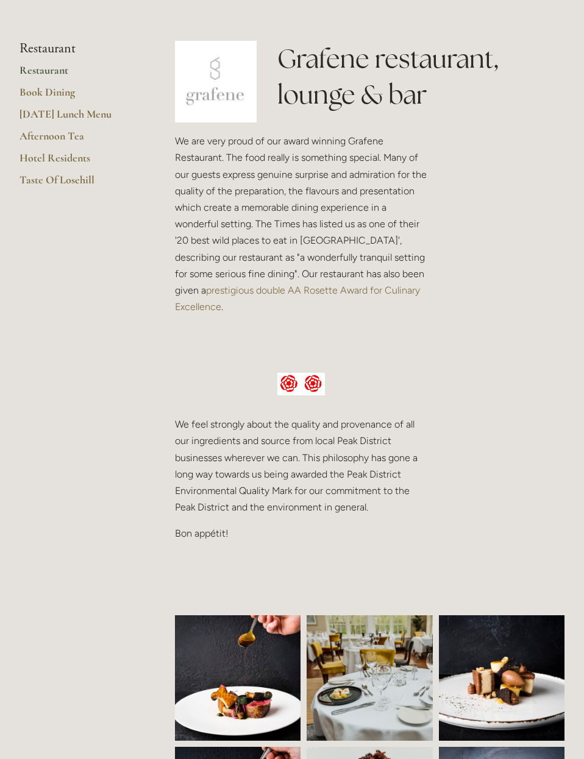
click at [80, 184] on link "Taste Of Losehill" at bounding box center [77, 184] width 116 height 22
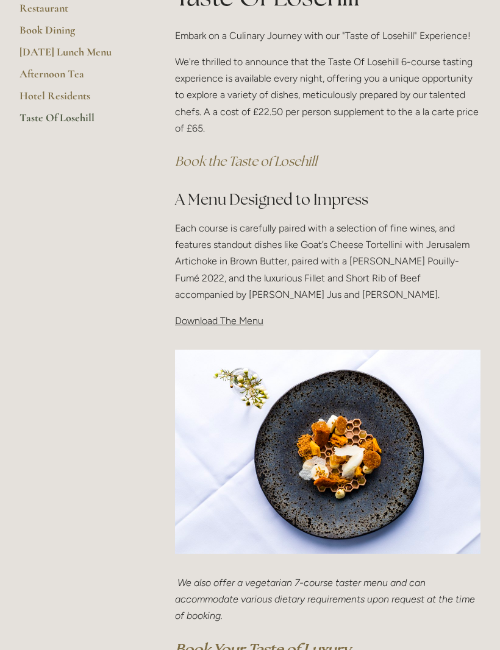
scroll to position [263, 0]
